Goal: Navigation & Orientation: Find specific page/section

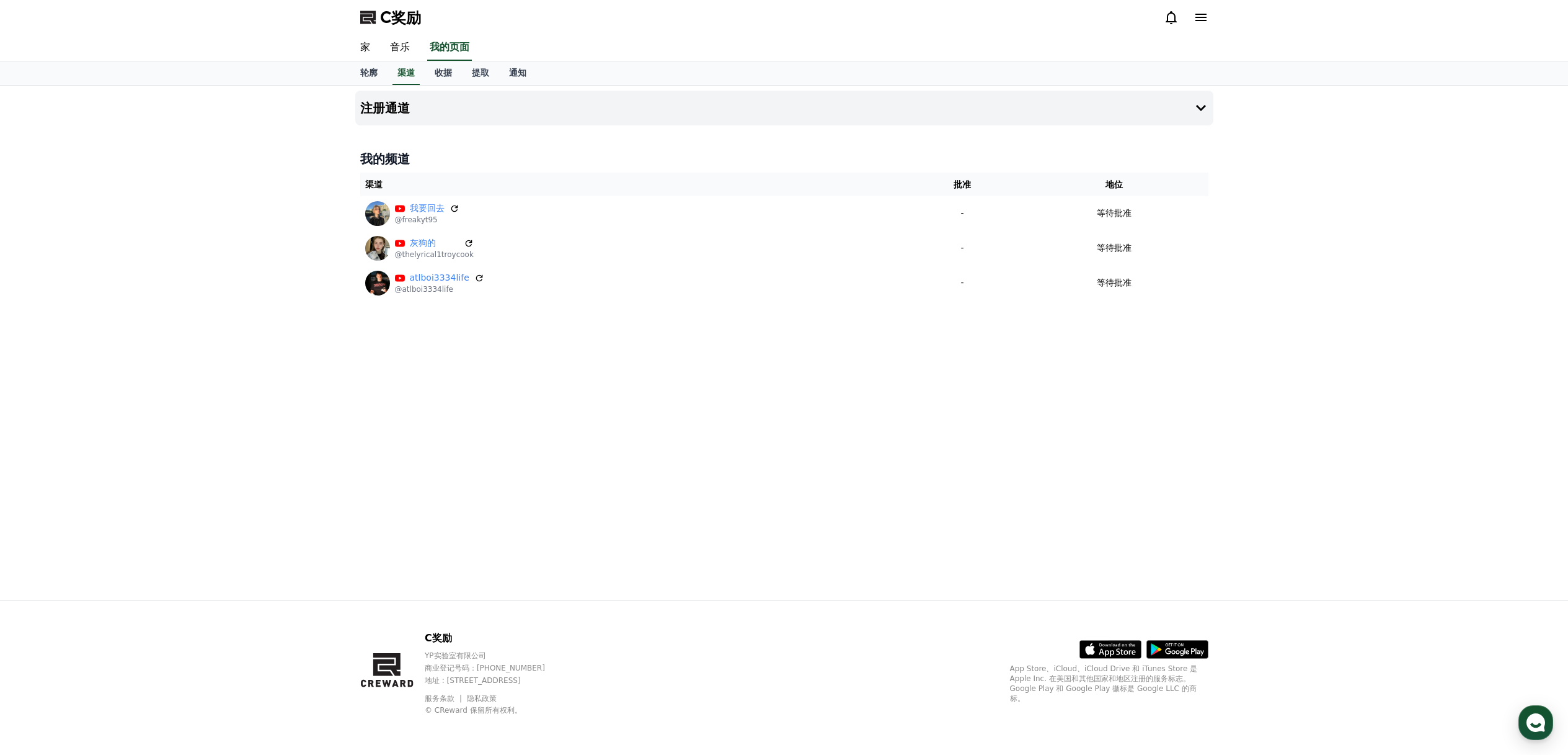
click at [1299, 197] on div "注册通道 我的频道 渠道 批准 地位 我要回去 @freakyt95 - 等待批准 灰狗的 @thelyrical1troycook - 等待批准 atlbo…" at bounding box center [784, 343] width 1568 height 515
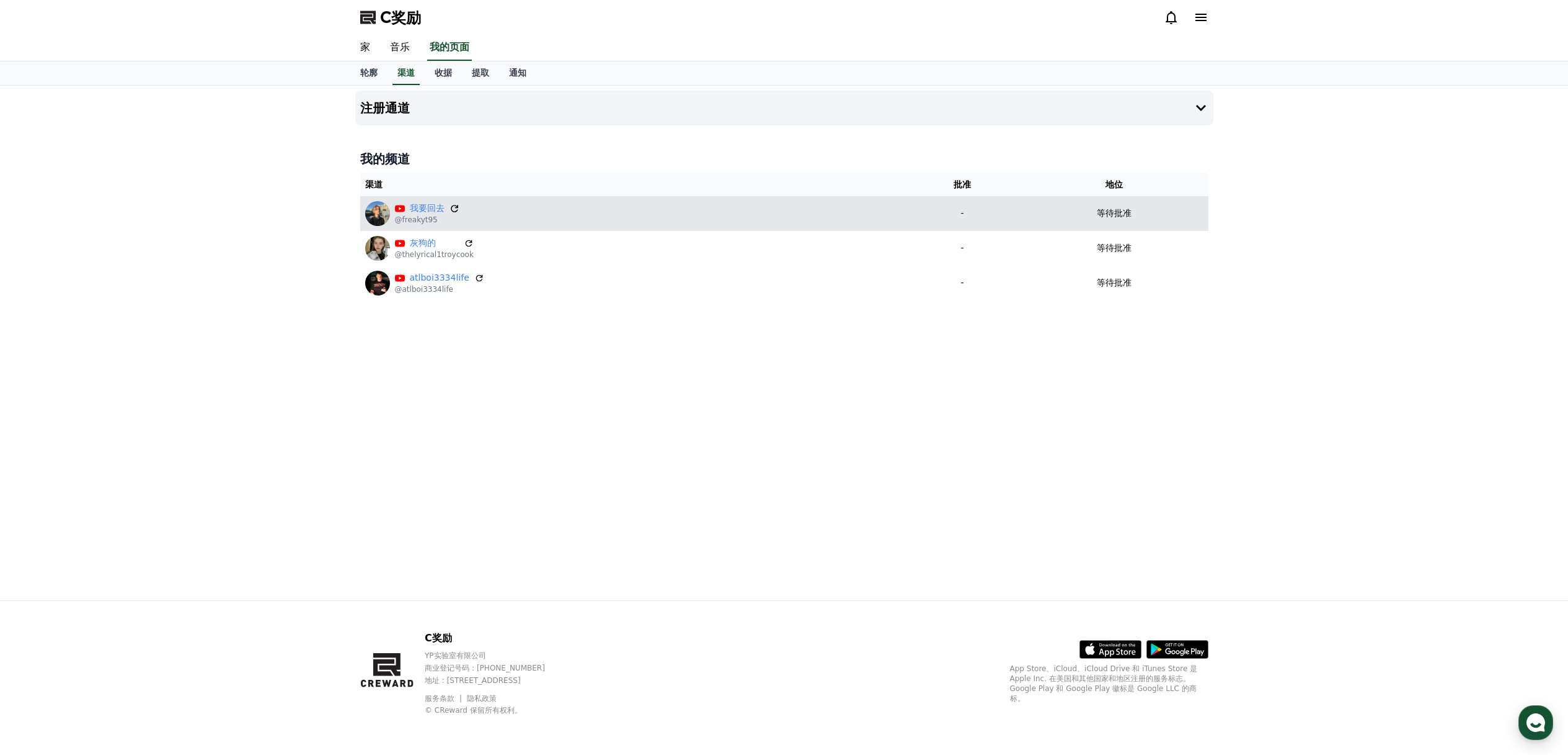
click at [455, 211] on icon at bounding box center [455, 208] width 12 height 12
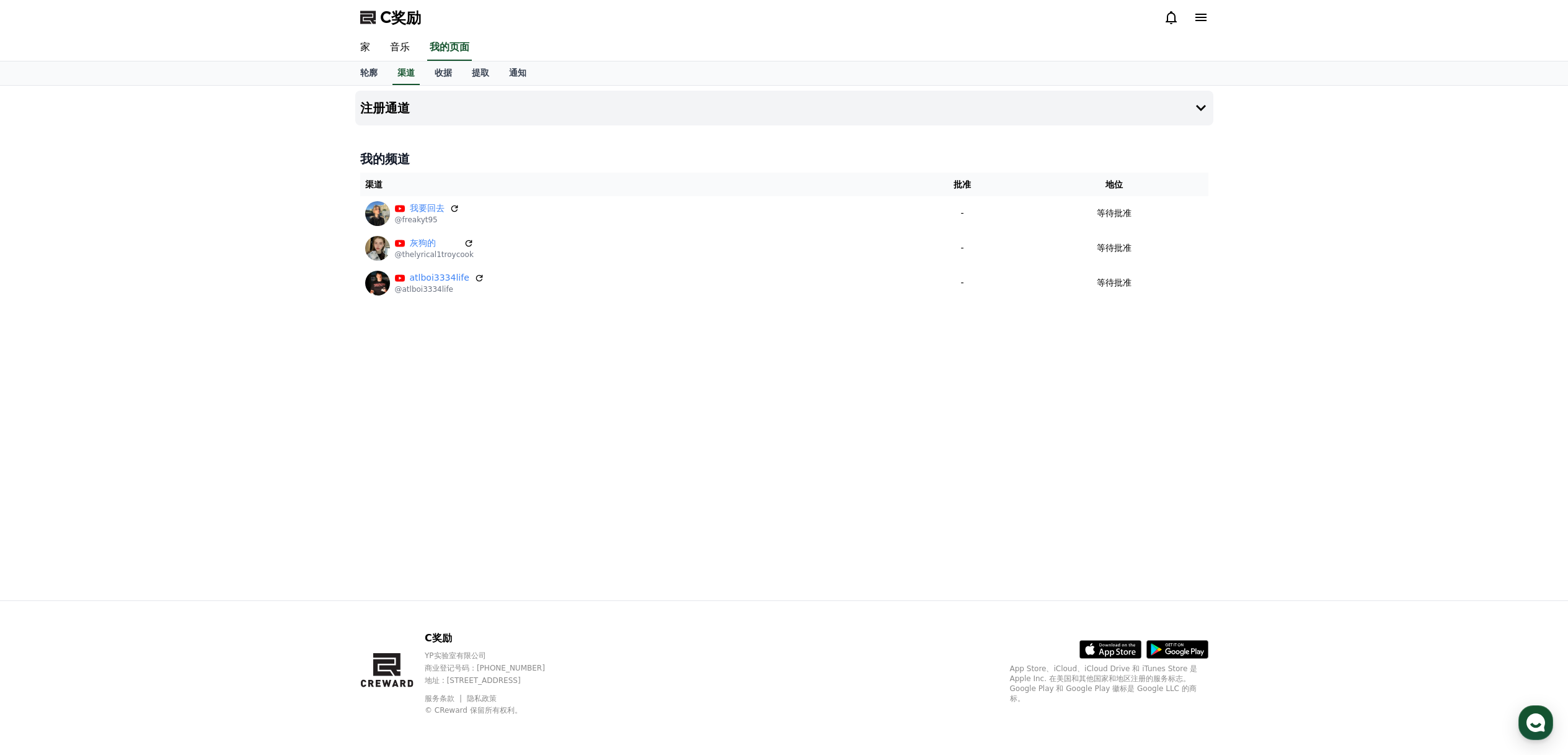
click at [614, 346] on div "注册通道 我的频道 渠道 批准 地位 我要回去 @freakyt95 - 等待批准 灰狗的 @thelyrical1troycook - 等待批准 atlbo…" at bounding box center [784, 343] width 868 height 515
click at [1291, 332] on div "注册通道 我的频道 渠道 批准 地位 我要回去 @freakyt95 - 等待批准 灰狗的 @thelyrical1troycook - 等待批准 atlbo…" at bounding box center [784, 343] width 1568 height 515
click at [714, 430] on div "注册通道 我的频道 渠道 批准 地位 我要回去 @freakyt95 - 等待批准 灰狗的 @thelyrical1troycook - 等待批准 atlbo…" at bounding box center [784, 343] width 868 height 515
